Goal: Task Accomplishment & Management: Manage account settings

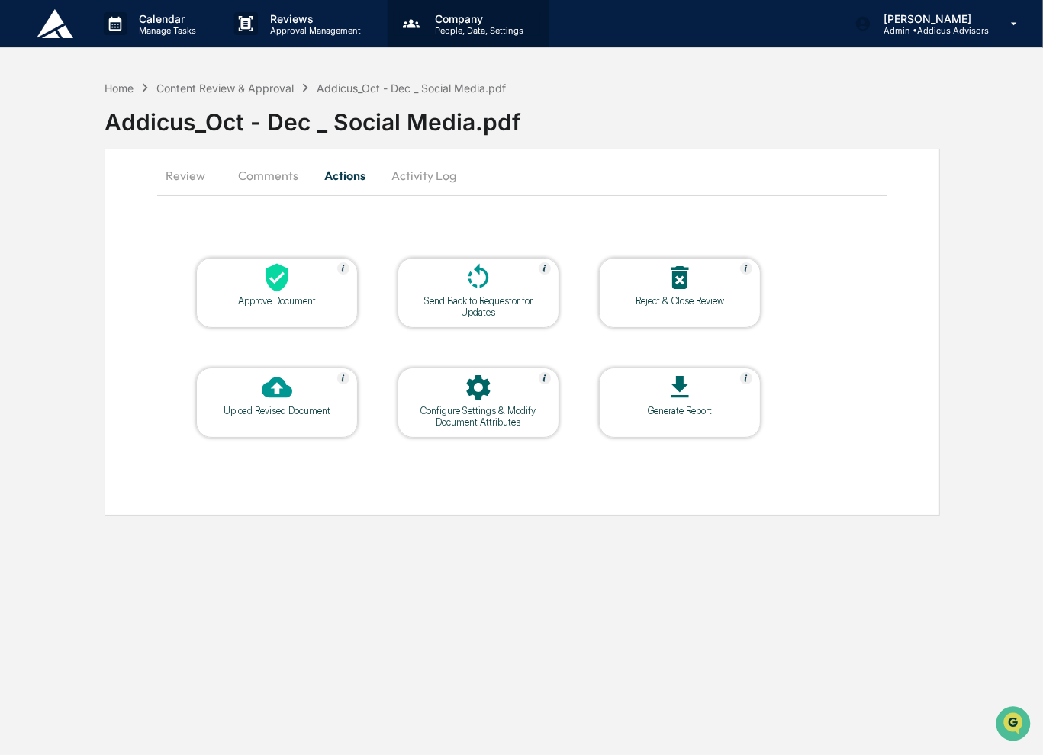
click at [443, 22] on p "Company" at bounding box center [477, 18] width 108 height 13
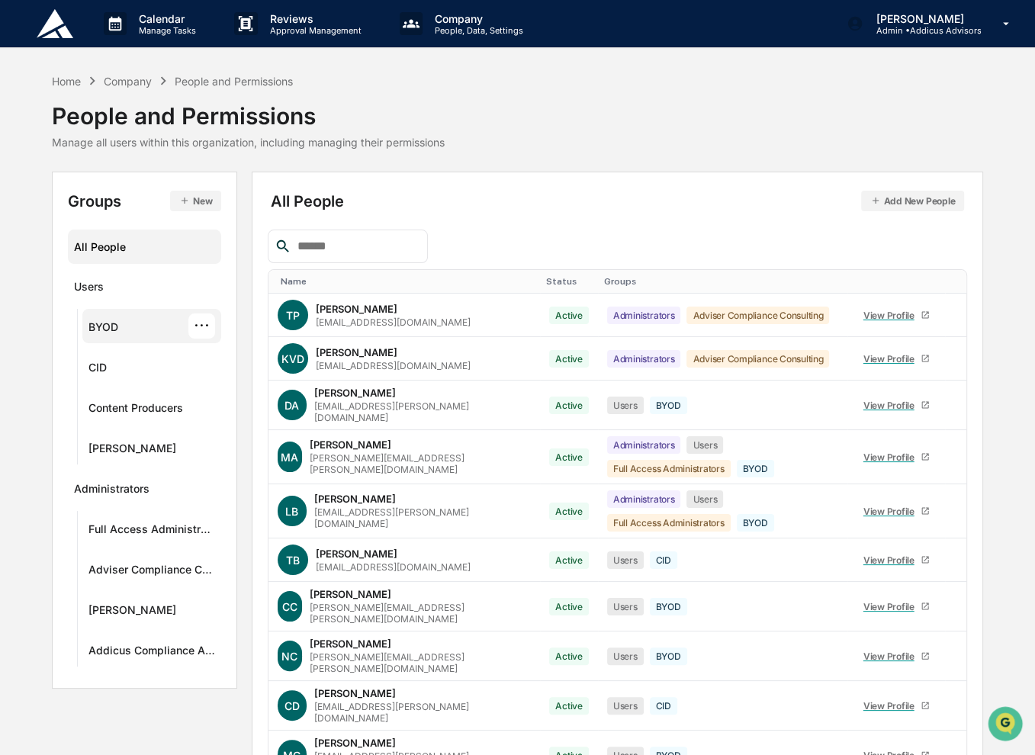
click at [114, 329] on div "BYOD" at bounding box center [103, 329] width 30 height 18
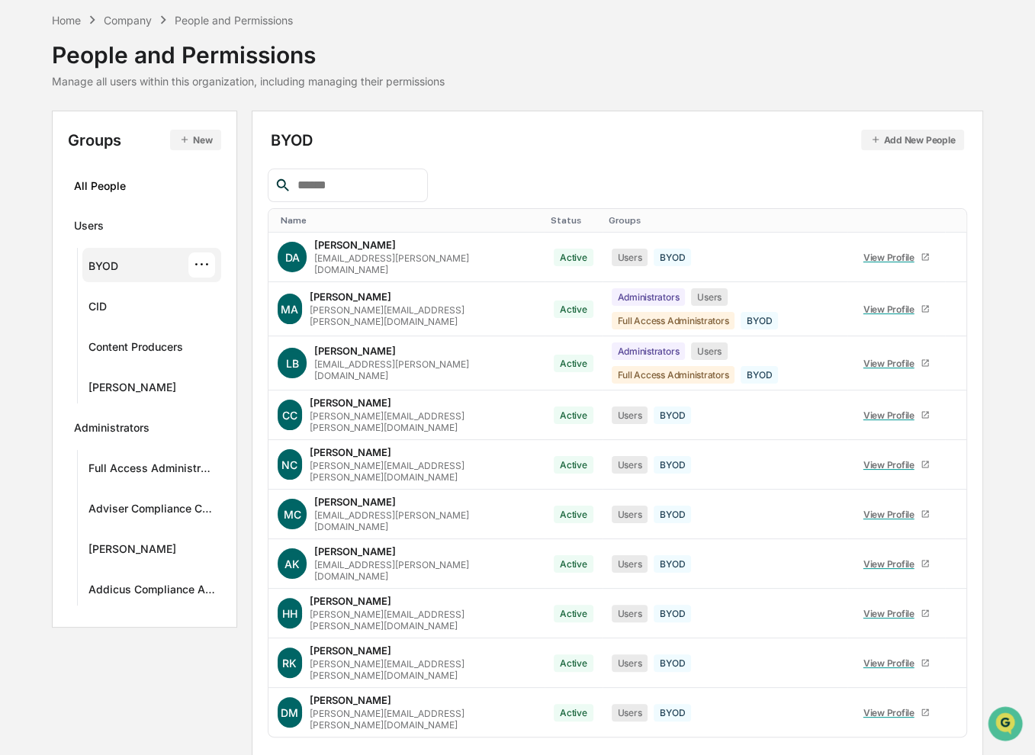
scroll to position [61, 0]
click at [329, 728] on body "Calendar Manage Tasks Reviews Approval Management Company People, Data, Setting…" at bounding box center [517, 372] width 1035 height 866
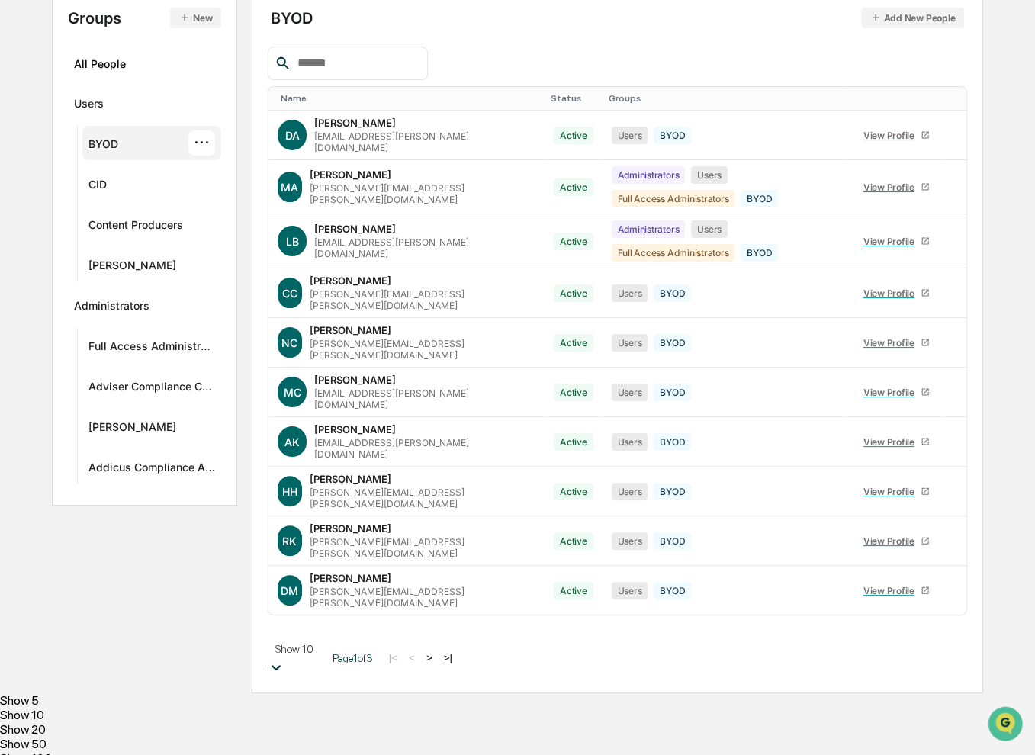
click at [315, 722] on div "Show 20" at bounding box center [517, 729] width 1035 height 14
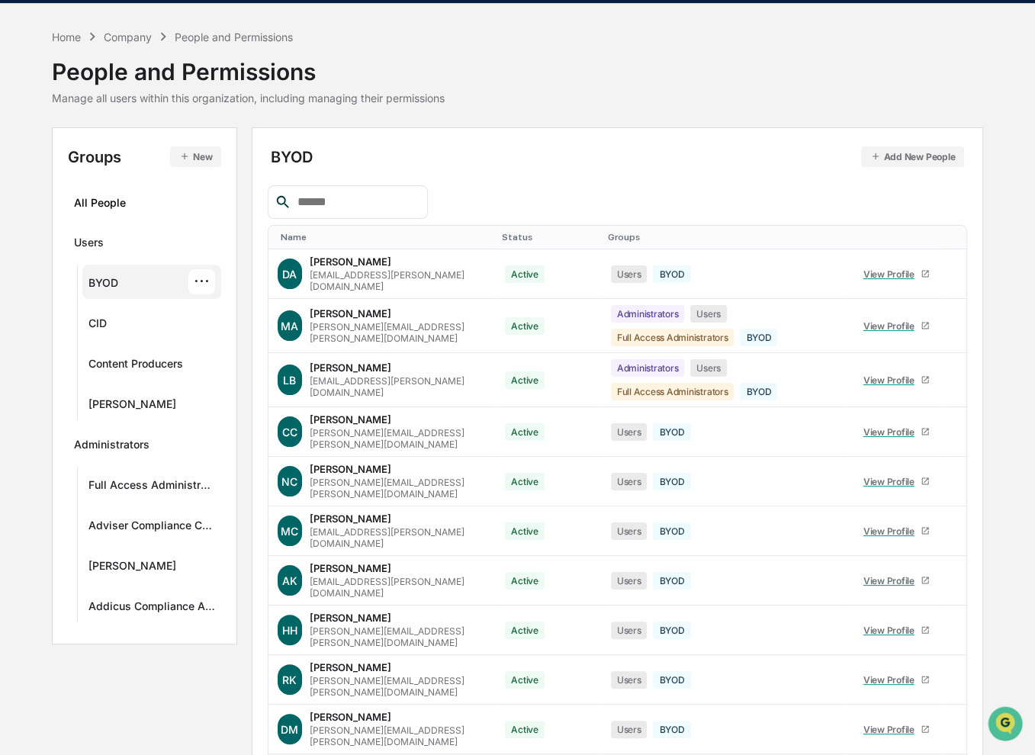
scroll to position [0, 0]
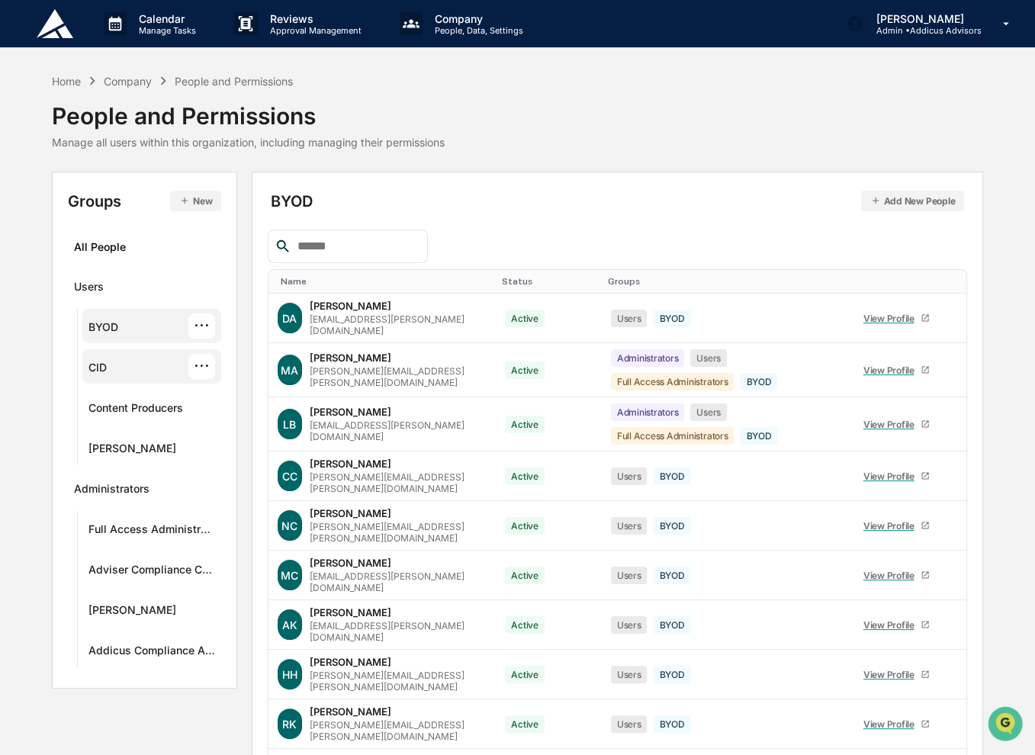
click at [124, 371] on div "CID ···" at bounding box center [151, 366] width 127 height 25
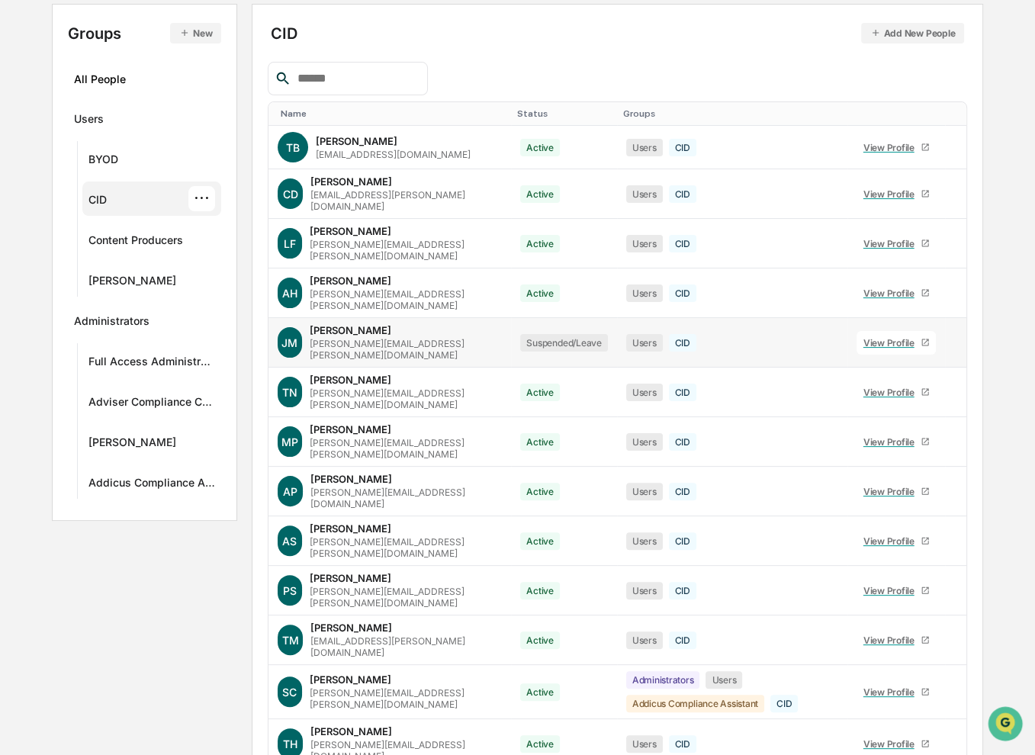
scroll to position [180, 0]
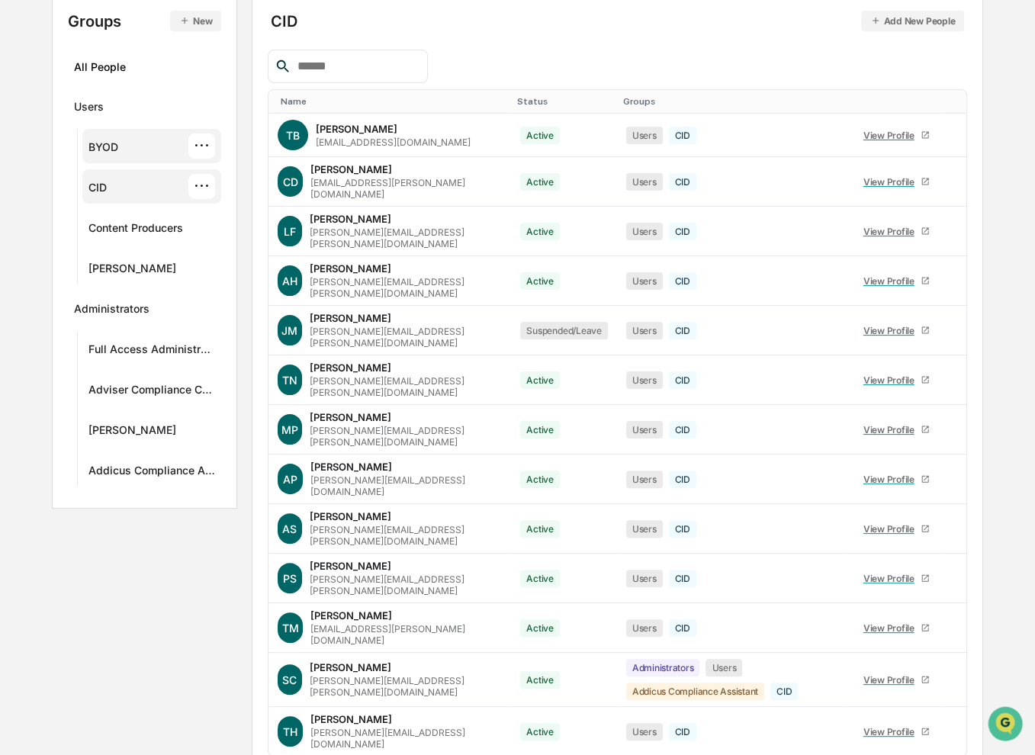
click at [137, 150] on div "BYOD ···" at bounding box center [151, 145] width 127 height 25
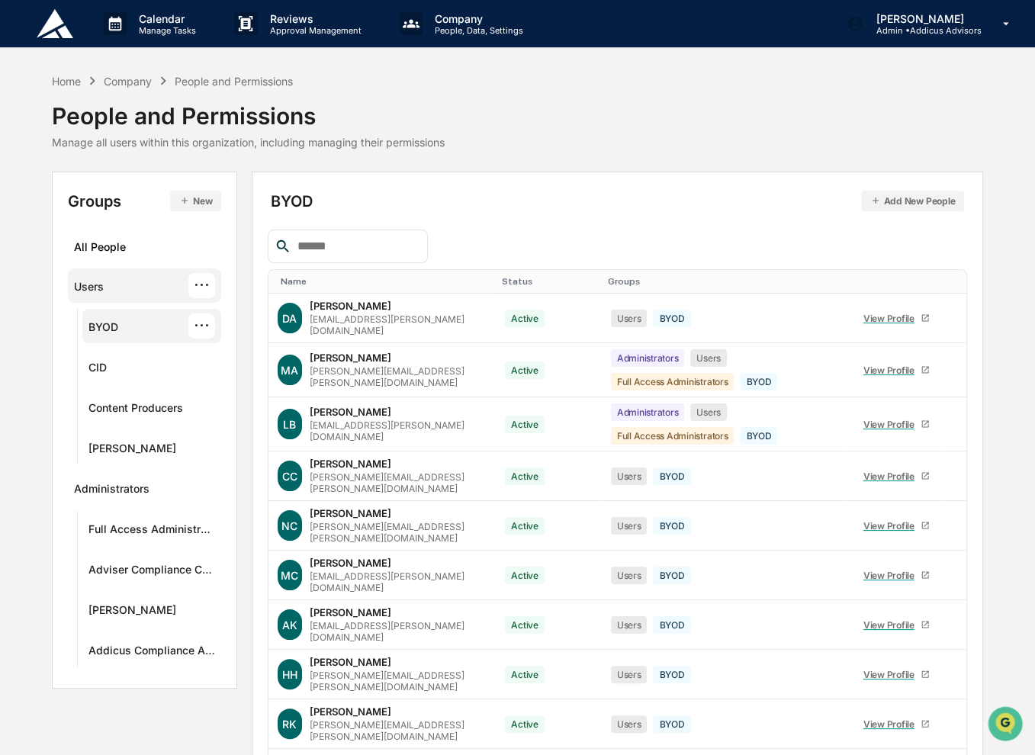
click at [110, 288] on div "Users ···" at bounding box center [145, 285] width 142 height 25
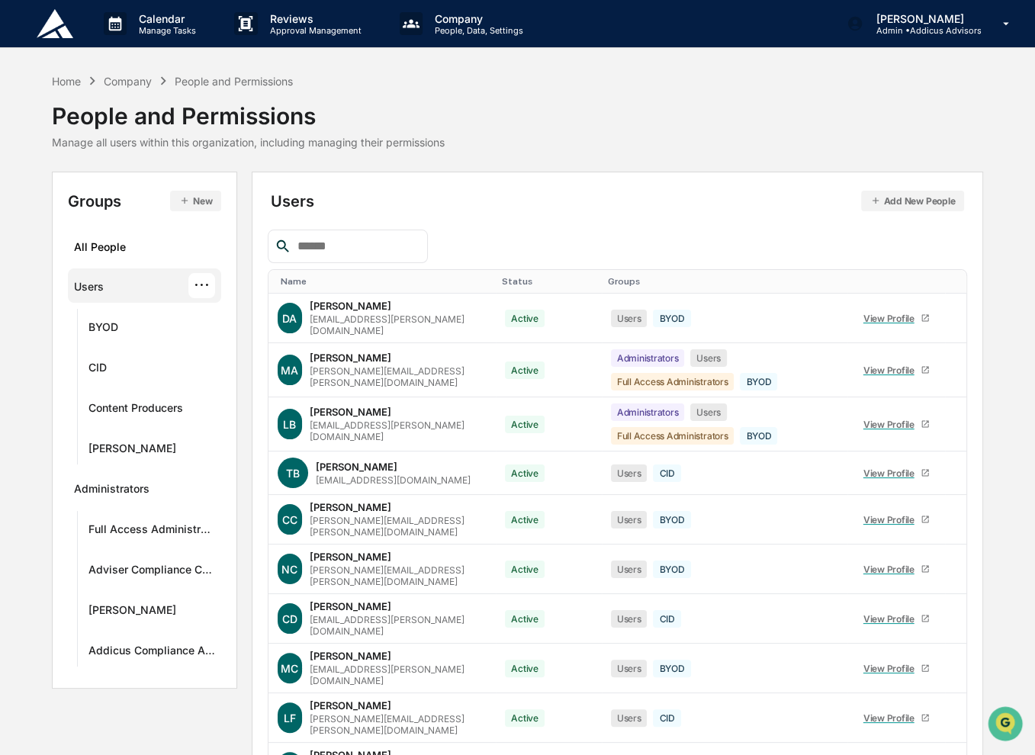
click at [420, 243] on input "text" at bounding box center [356, 246] width 130 height 20
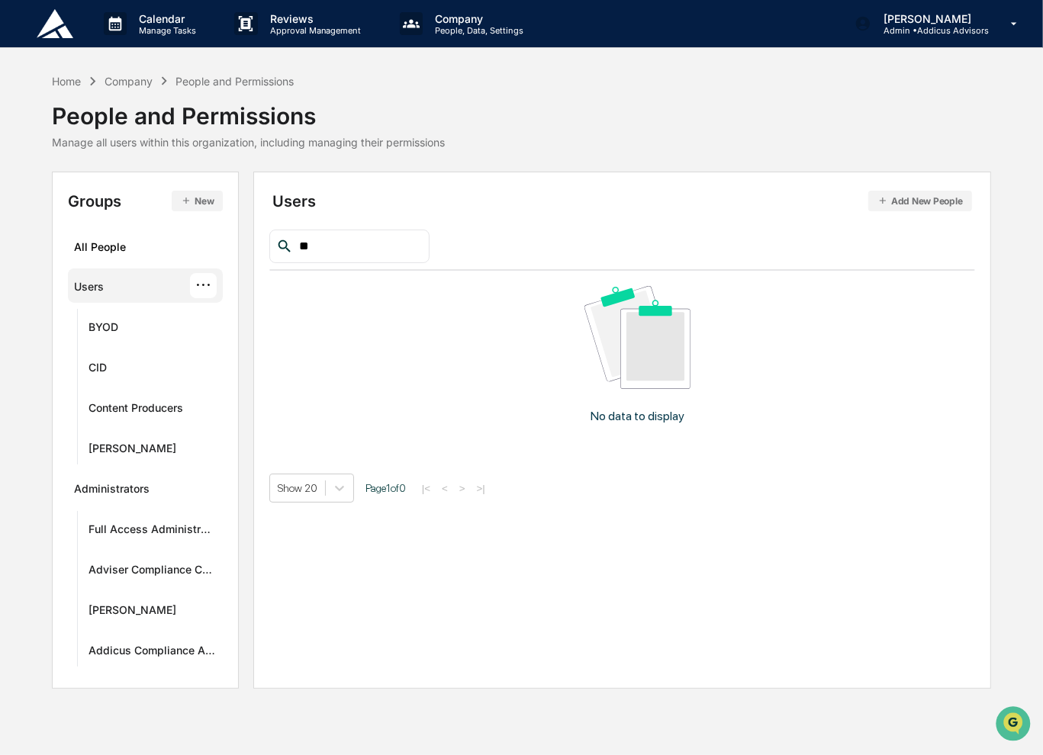
type input "*"
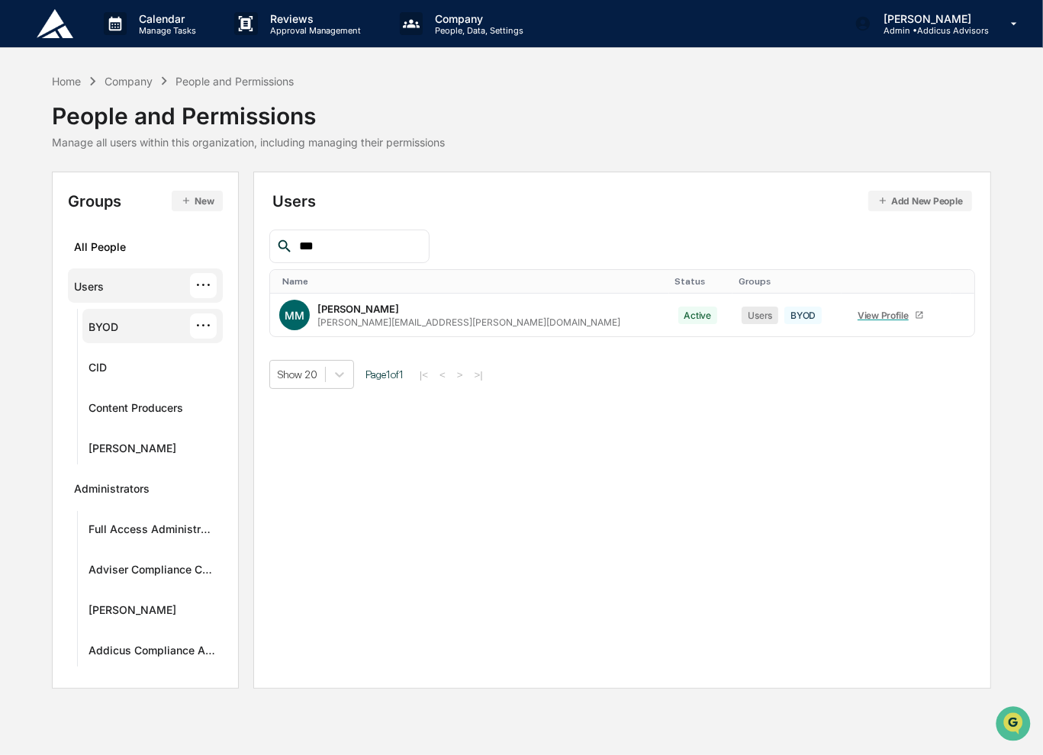
type input "***"
click at [117, 325] on div "BYOD" at bounding box center [103, 329] width 30 height 18
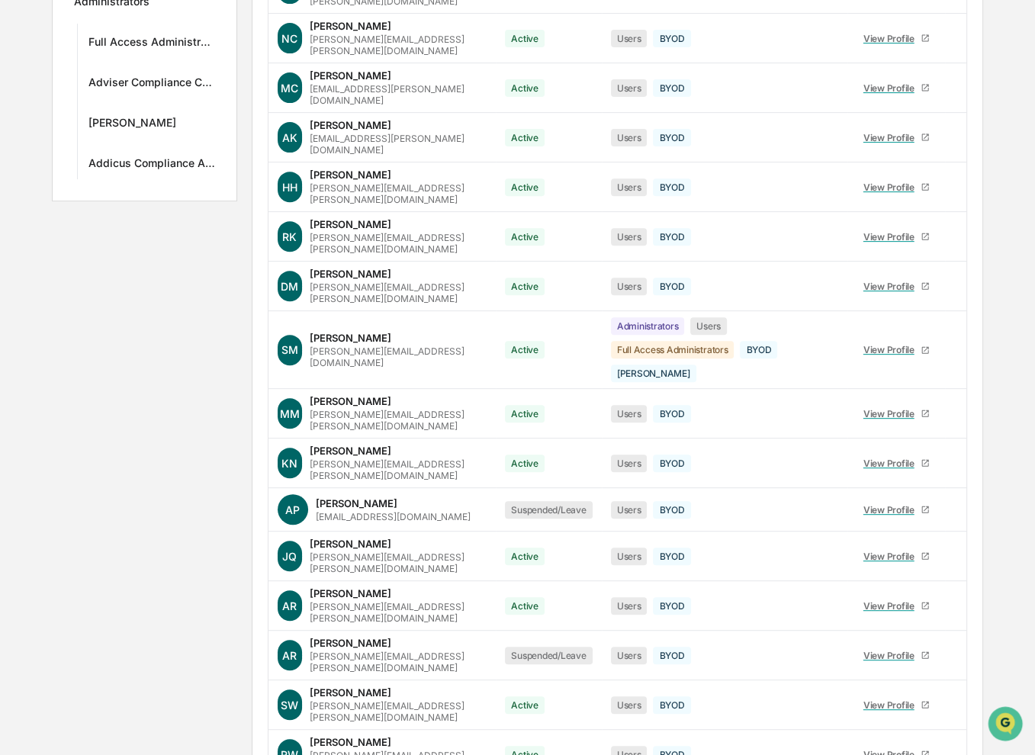
scroll to position [529, 0]
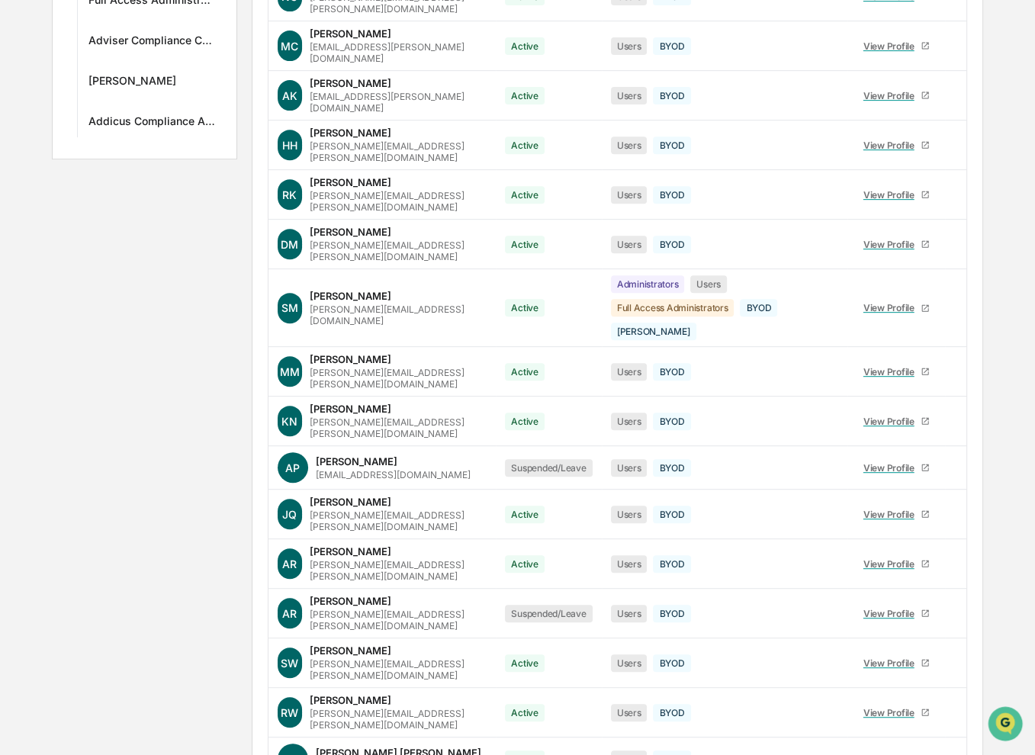
click at [342, 727] on body "Calendar Manage Tasks Reviews Approval Management Company People, Data, Setting…" at bounding box center [517, 160] width 1035 height 1378
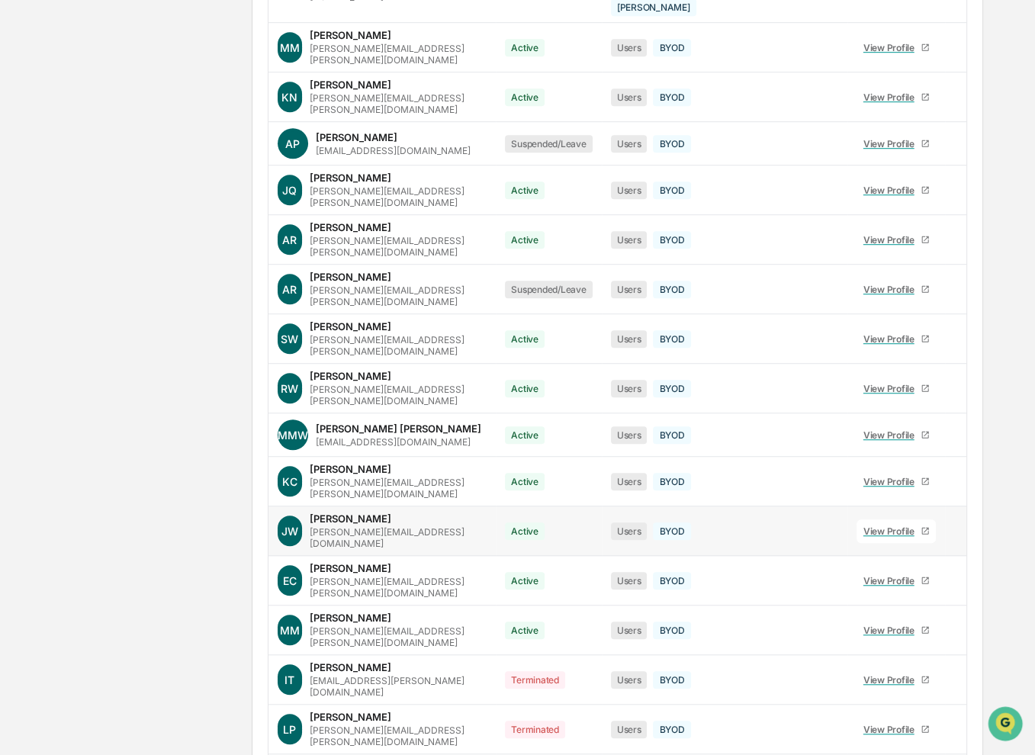
scroll to position [876, 0]
